Goal: Find contact information: Find contact information

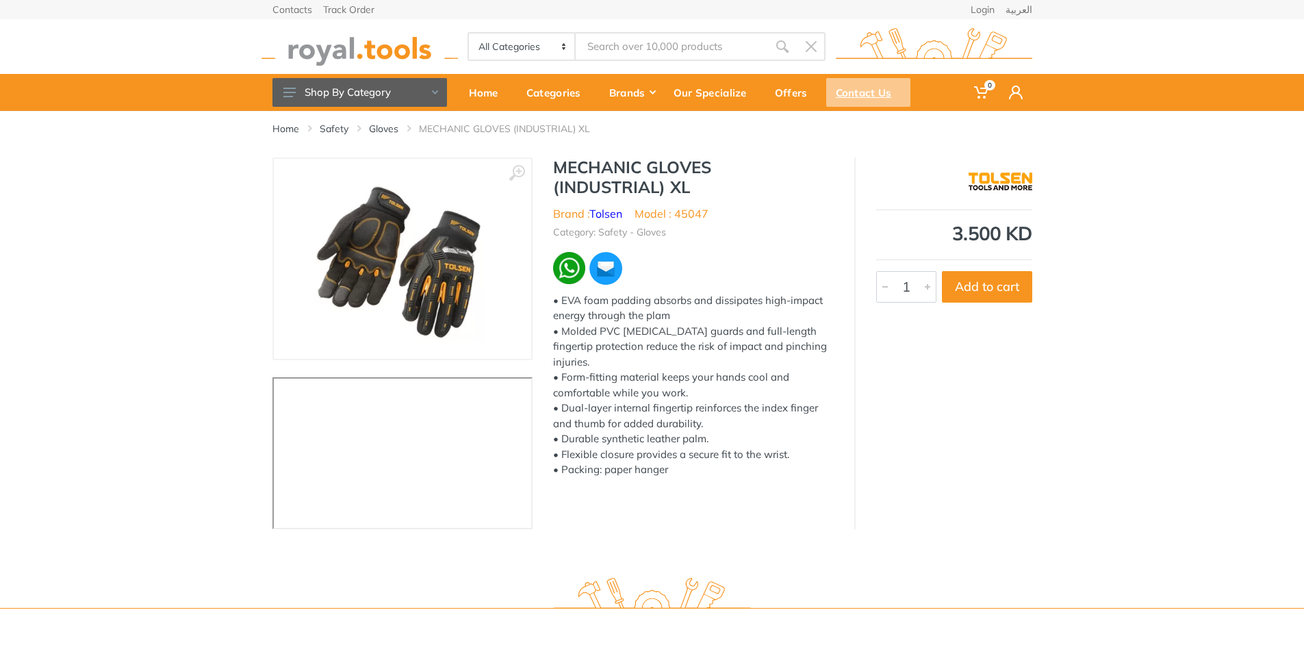
click at [864, 90] on div "Contact Us" at bounding box center [868, 92] width 84 height 29
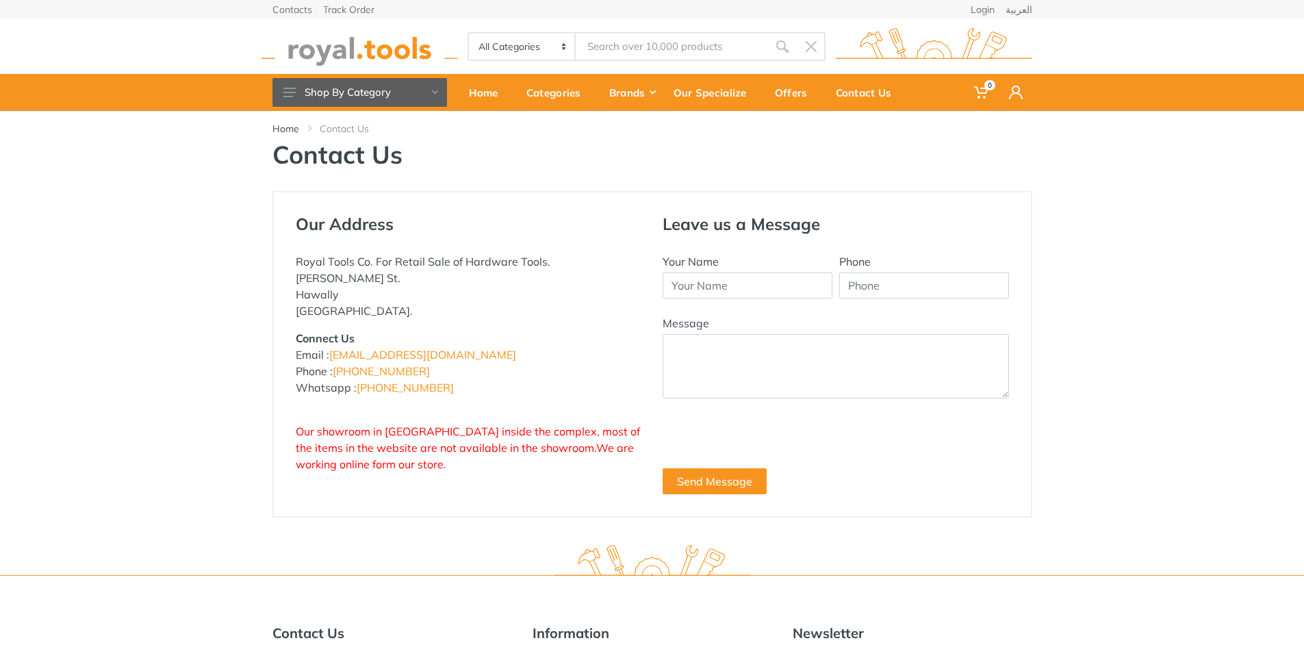
drag, startPoint x: 296, startPoint y: 260, endPoint x: 412, endPoint y: 305, distance: 123.9
click at [412, 305] on p "Royal Tools Co. For Retail Sale of Hardware Tools. [PERSON_NAME] St. Hawally [G…" at bounding box center [469, 286] width 346 height 66
copy p "Royal Tools Co. For Retail Sale of Hardware Tools. [PERSON_NAME] St. Hawally [G…"
click at [480, 265] on p "Royal Tools Co. For Retail Sale of Hardware Tools. [PERSON_NAME] St. Hawally [G…" at bounding box center [469, 286] width 346 height 66
drag, startPoint x: 441, startPoint y: 387, endPoint x: 387, endPoint y: 395, distance: 54.6
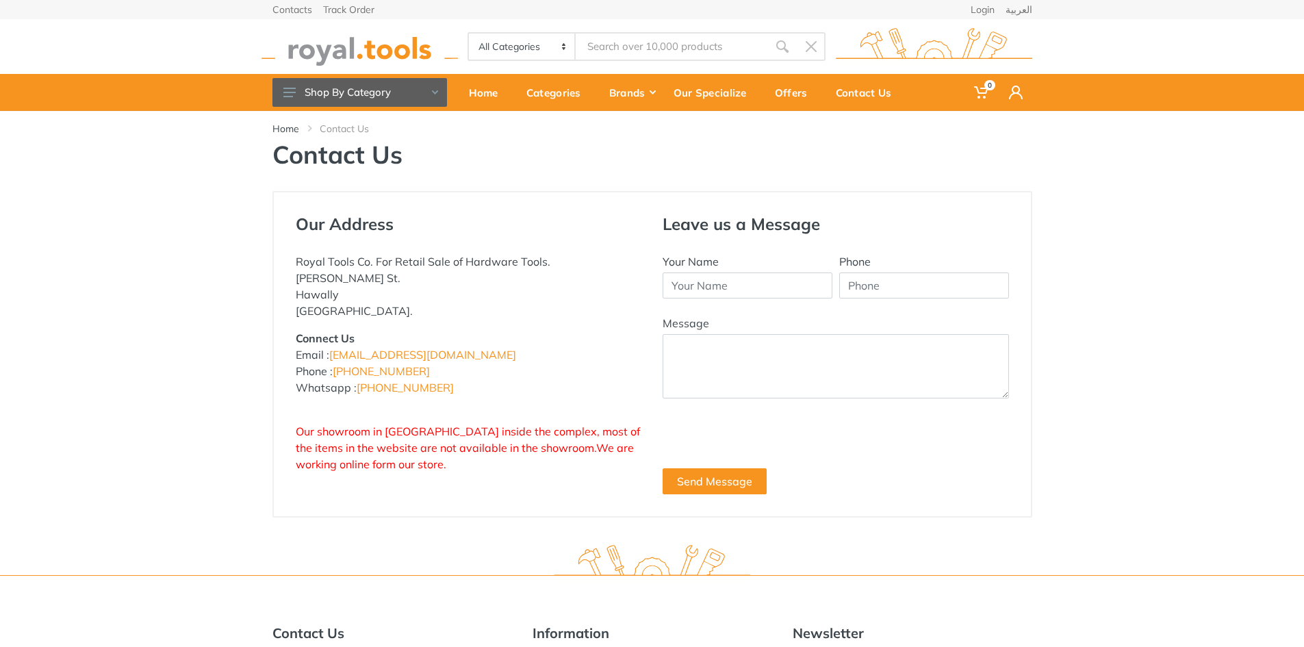
click at [387, 395] on p "Connect Us Email : [EMAIL_ADDRESS][DOMAIN_NAME] Phone : [PHONE_NUMBER] Whatsapp…" at bounding box center [469, 363] width 346 height 66
copy link "96777125"
click at [513, 348] on p "Connect Us Email : [EMAIL_ADDRESS][DOMAIN_NAME] Phone : [PHONE_NUMBER] Whatsapp…" at bounding box center [469, 363] width 346 height 66
